Goal: Transaction & Acquisition: Purchase product/service

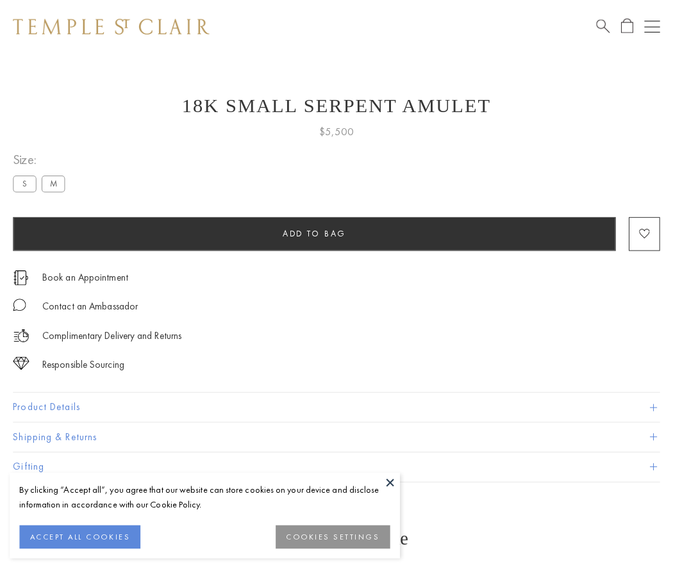
scroll to position [17, 0]
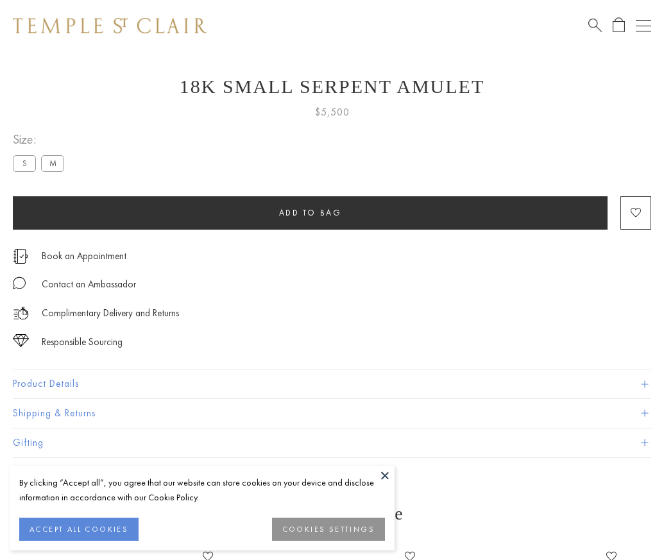
click at [310, 212] on span "Add to bag" at bounding box center [310, 212] width 63 height 11
